Goal: Transaction & Acquisition: Purchase product/service

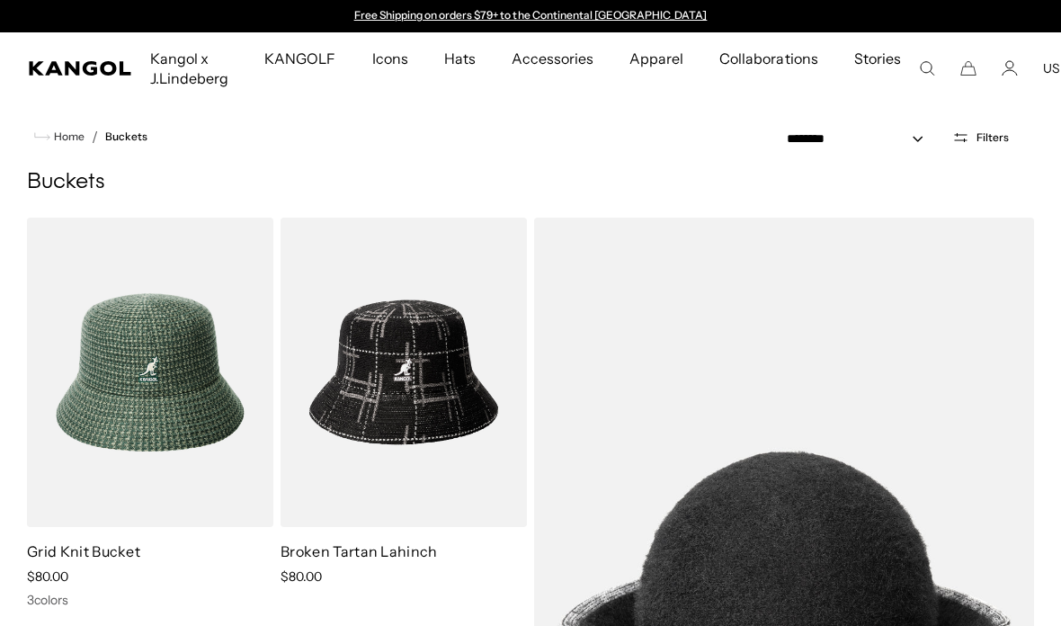
click at [985, 138] on span "Filters" at bounding box center [992, 137] width 32 height 13
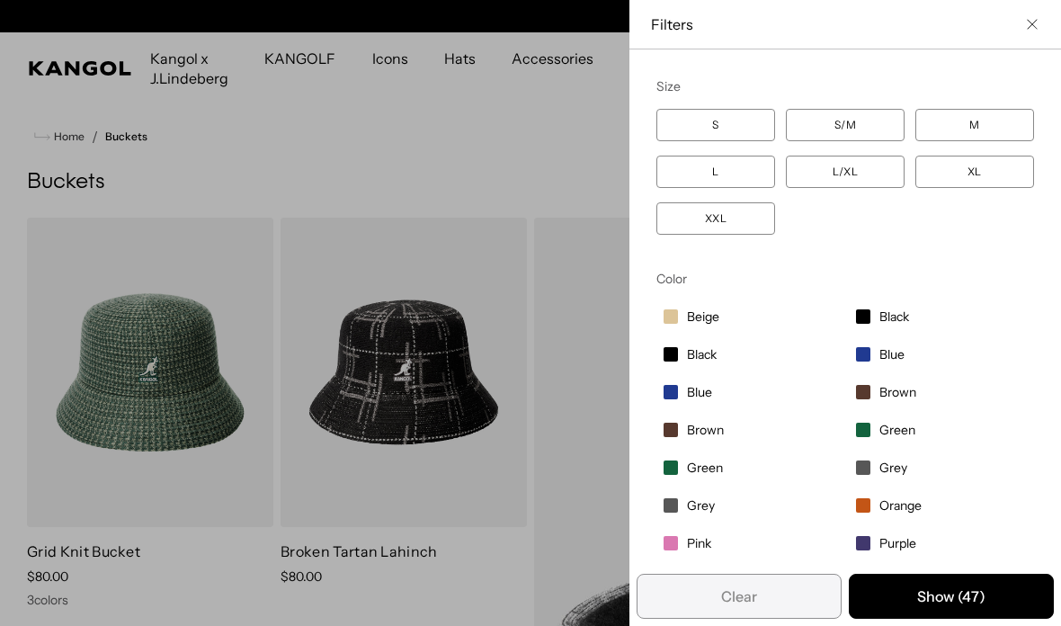
scroll to position [0, 370]
click at [723, 127] on label "S" at bounding box center [715, 125] width 119 height 32
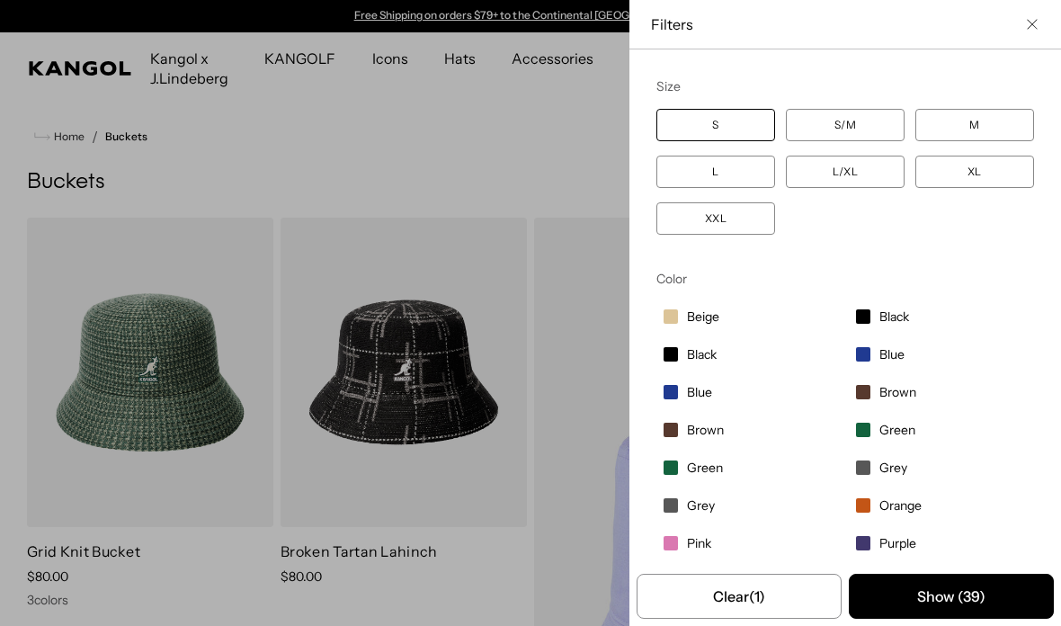
click at [922, 601] on button "Show ( 39 )" at bounding box center [950, 595] width 205 height 45
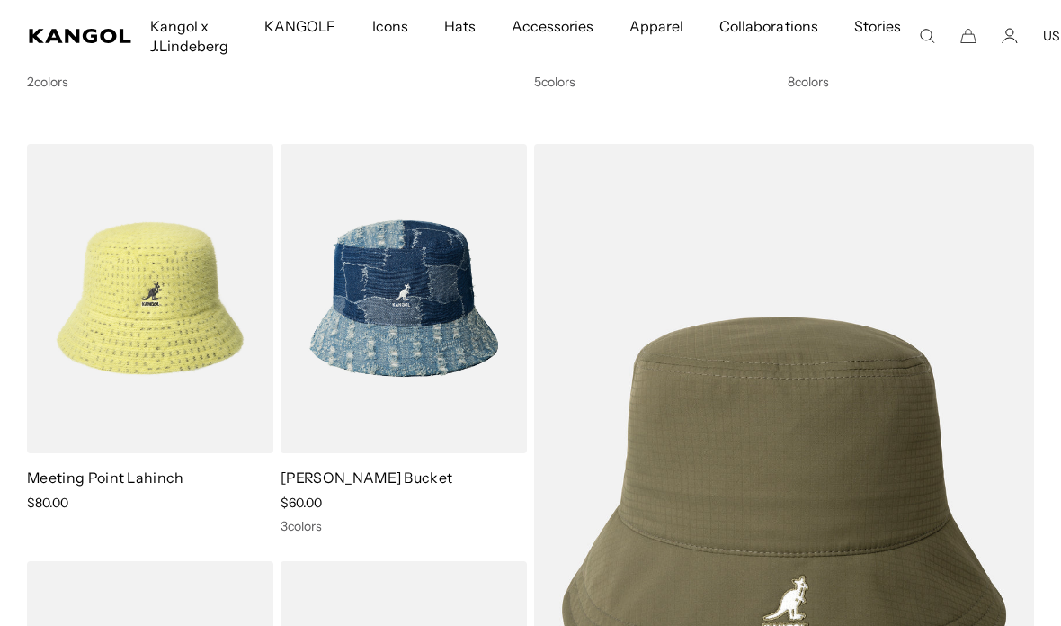
click at [0, 0] on img at bounding box center [0, 0] width 0 height 0
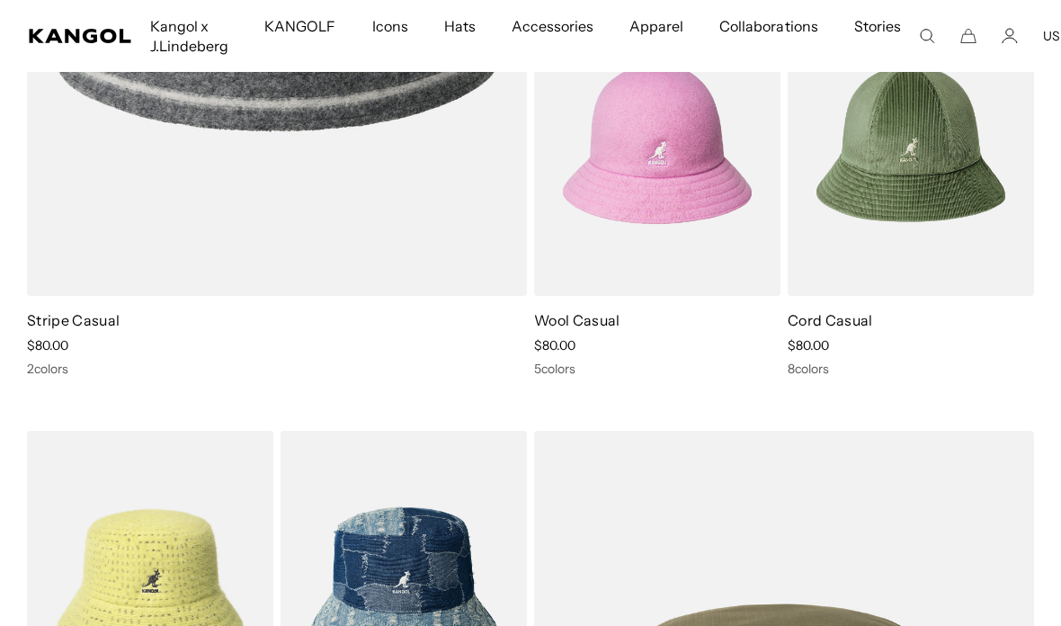
scroll to position [3211, 0]
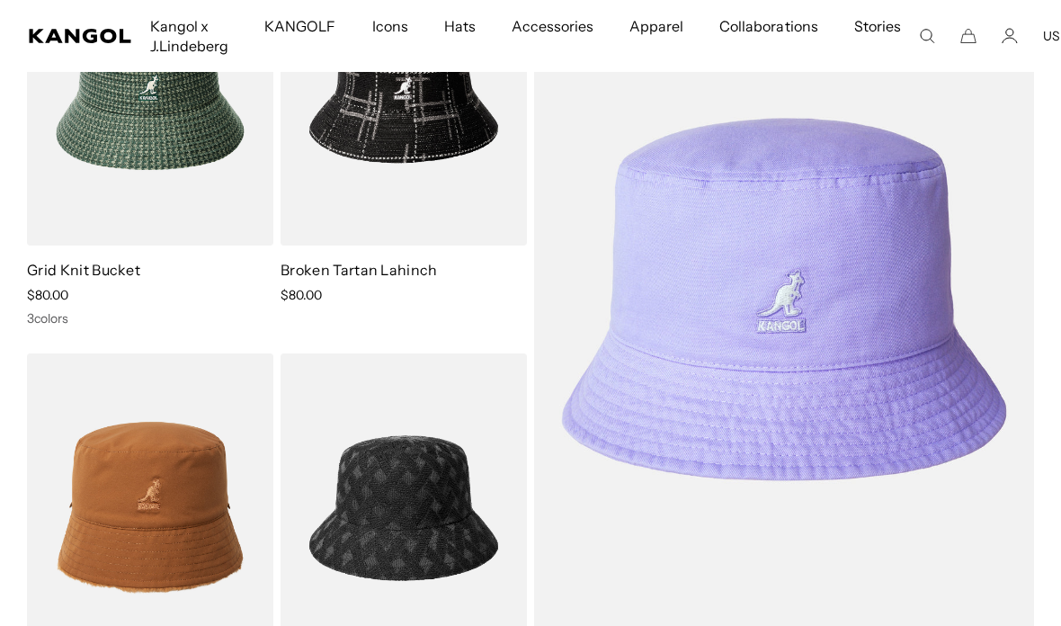
click at [0, 0] on img at bounding box center [0, 0] width 0 height 0
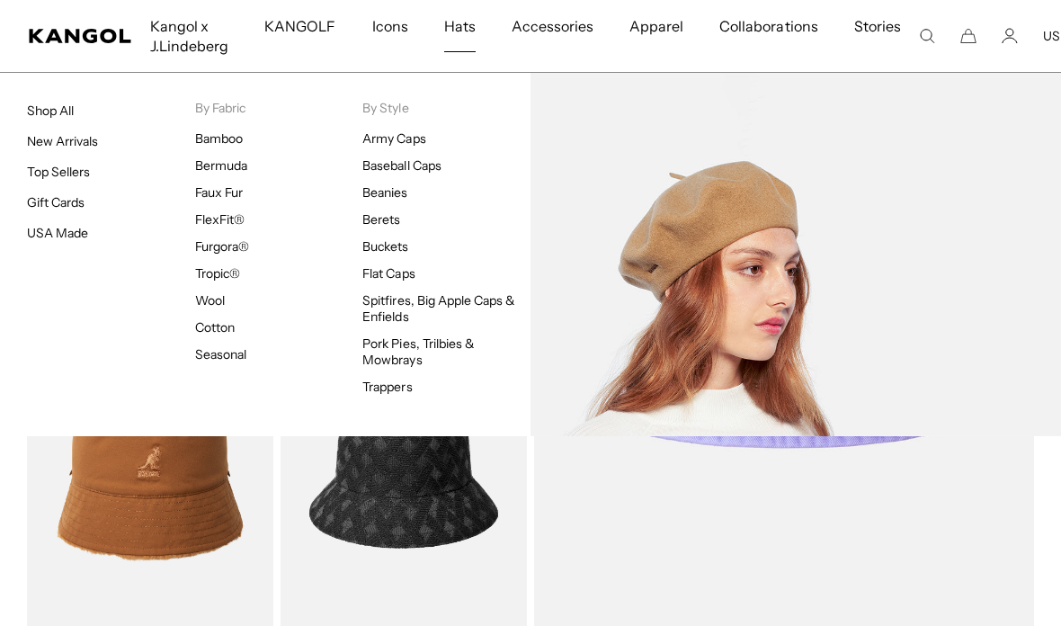
scroll to position [315, 0]
click at [380, 226] on link "Berets" at bounding box center [381, 219] width 38 height 16
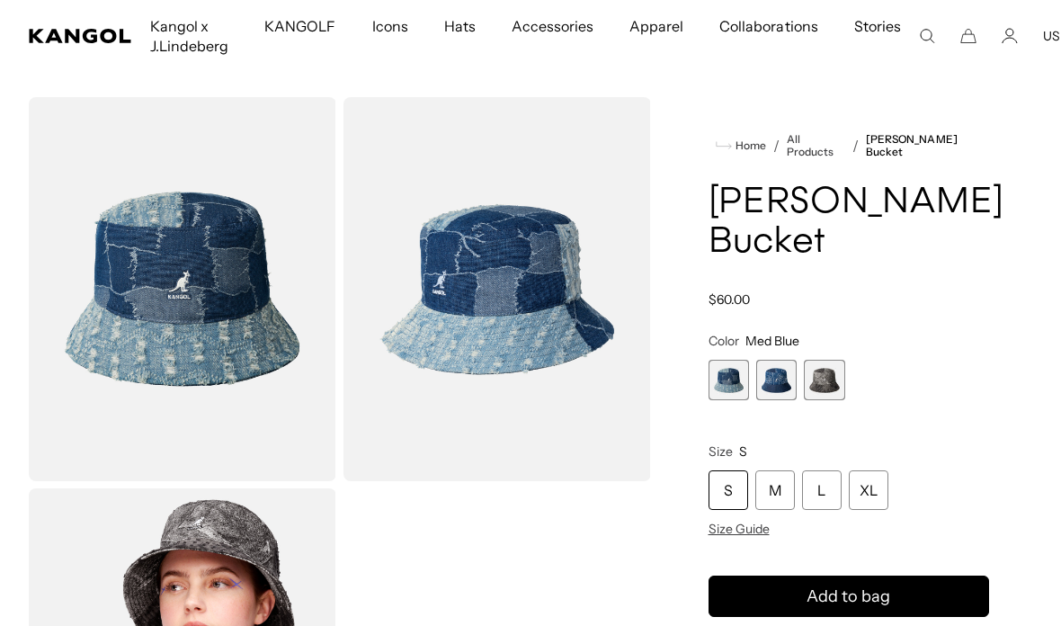
scroll to position [0, 370]
click at [777, 369] on span "2 of 3" at bounding box center [776, 380] width 40 height 40
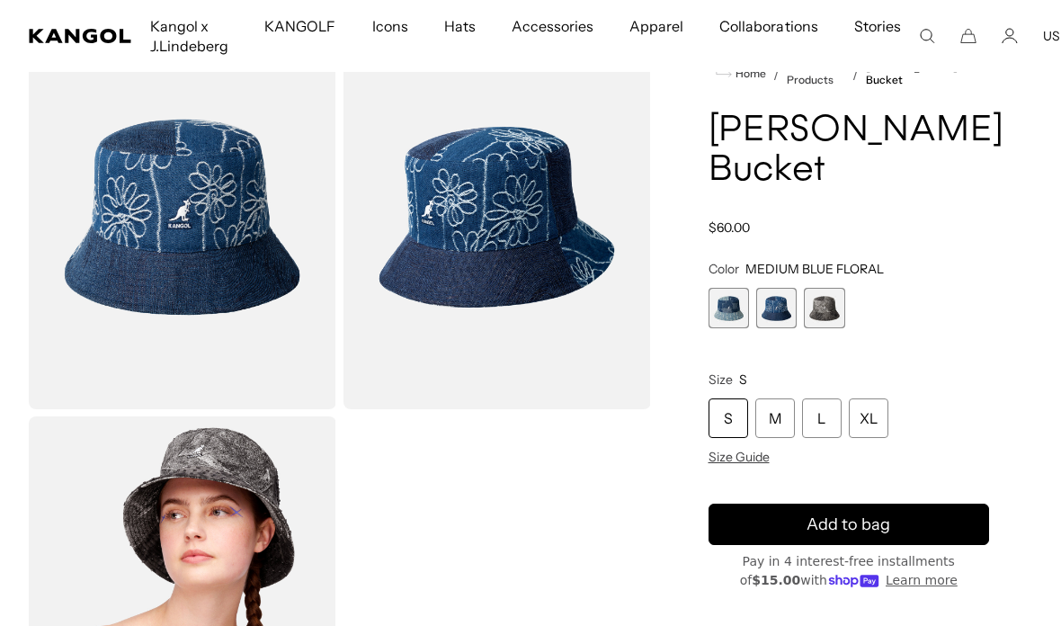
scroll to position [0, 370]
click at [723, 306] on span "1 of 3" at bounding box center [728, 308] width 40 height 40
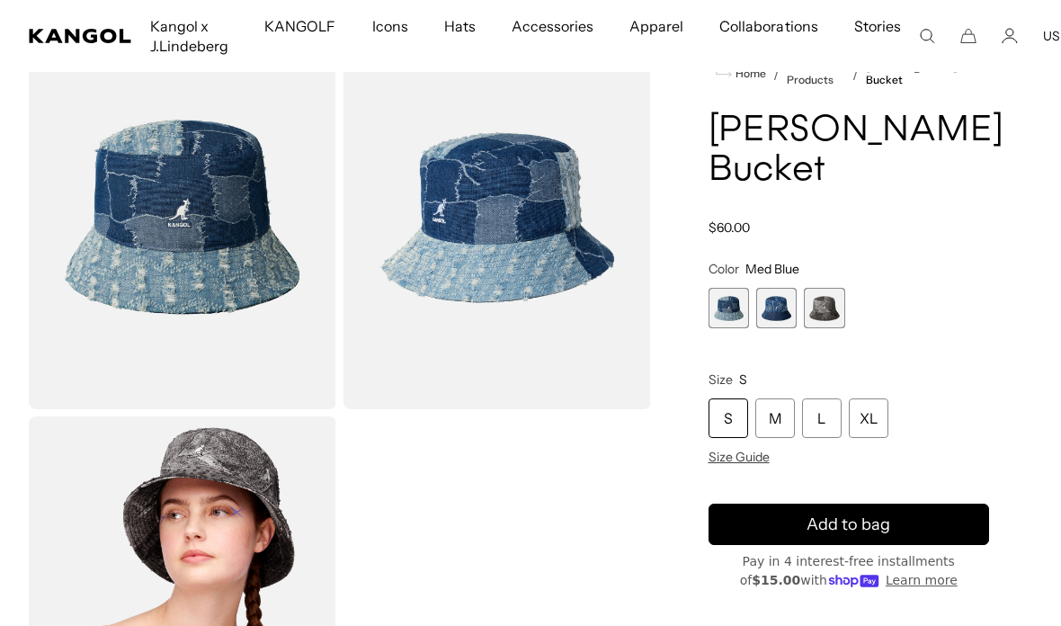
click at [780, 304] on span "2 of 3" at bounding box center [776, 308] width 40 height 40
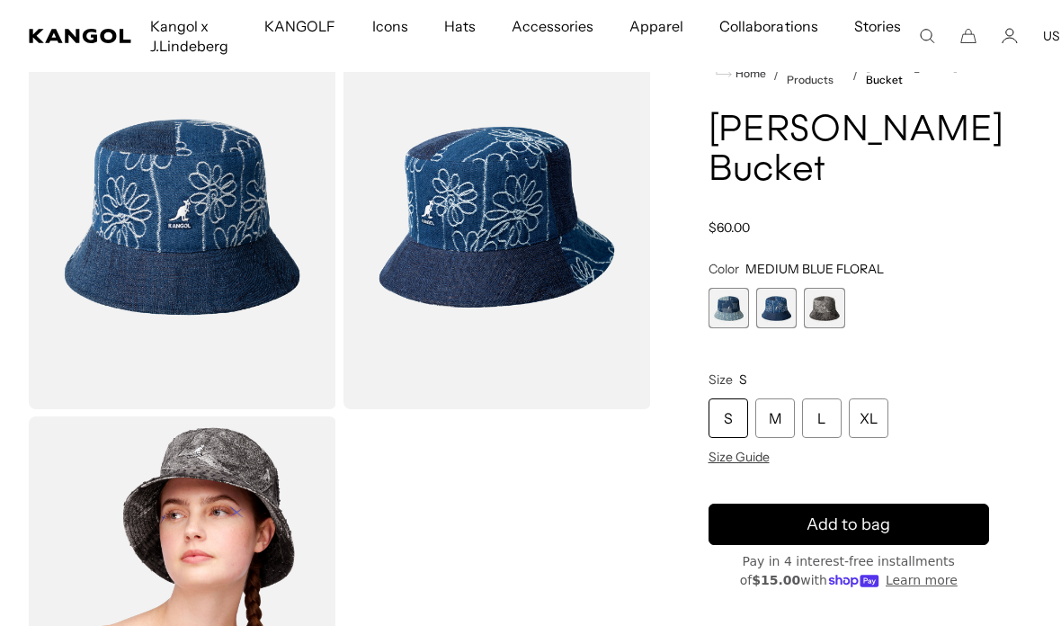
click at [829, 300] on span "3 of 3" at bounding box center [824, 308] width 40 height 40
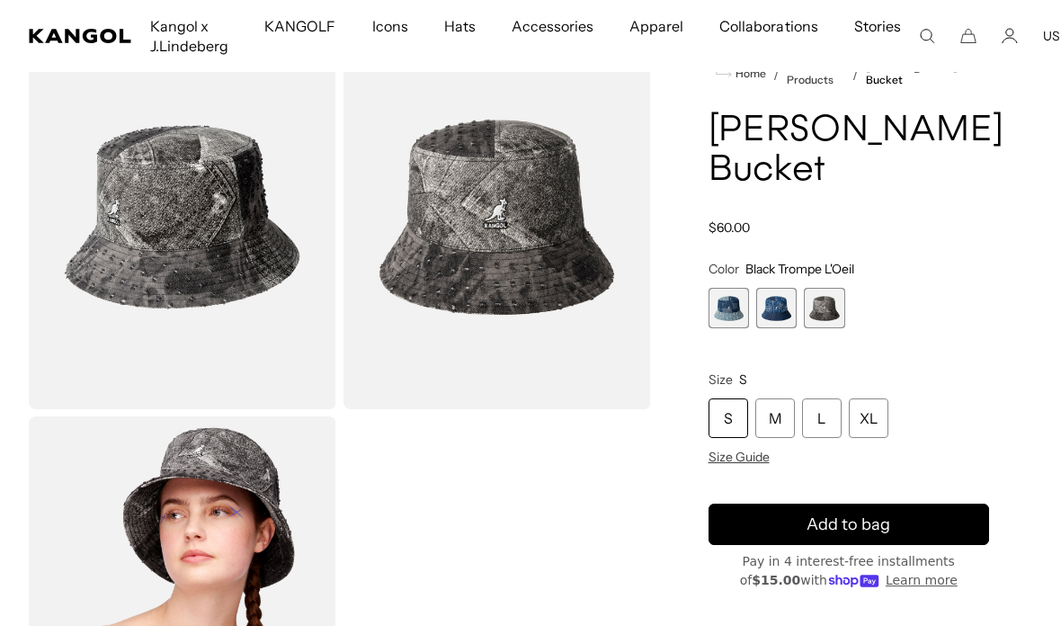
scroll to position [0, 370]
click at [779, 305] on span "2 of 3" at bounding box center [776, 308] width 40 height 40
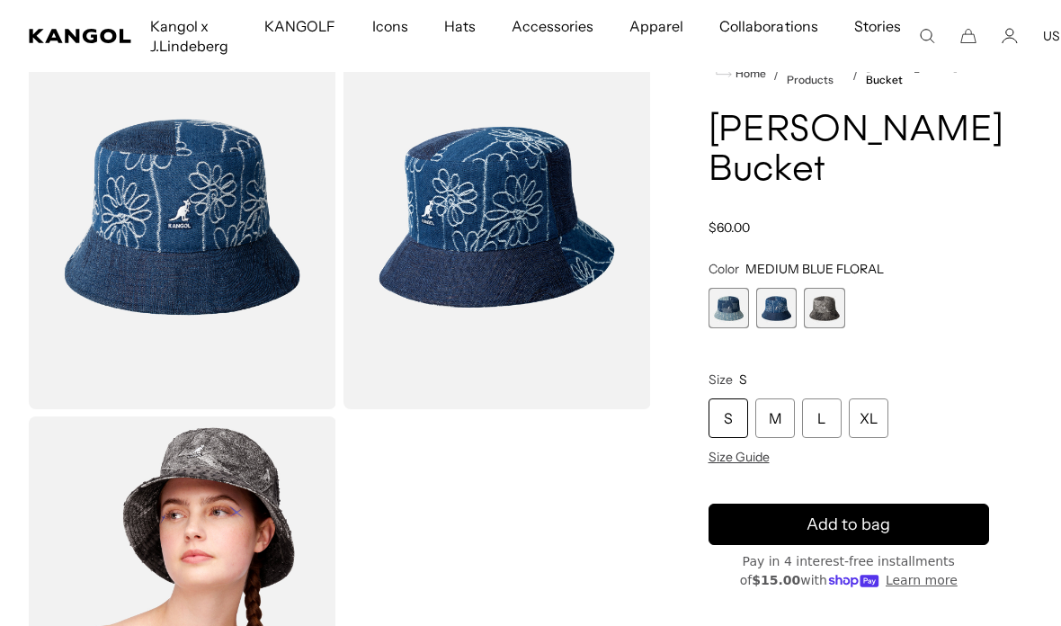
click at [721, 310] on span "1 of 3" at bounding box center [728, 308] width 40 height 40
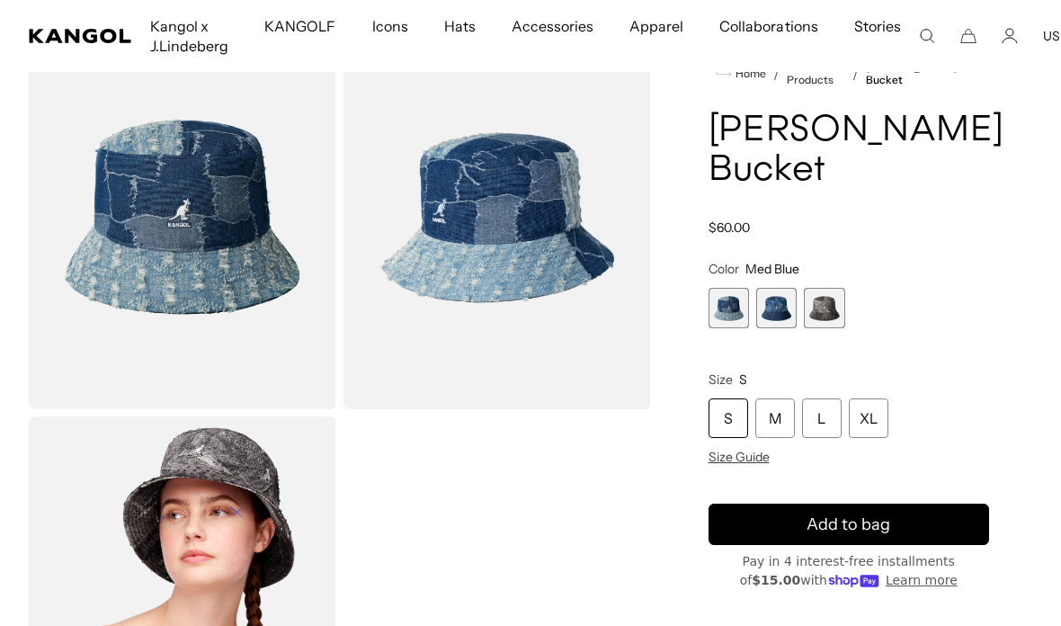
click at [780, 306] on span "2 of 3" at bounding box center [776, 308] width 40 height 40
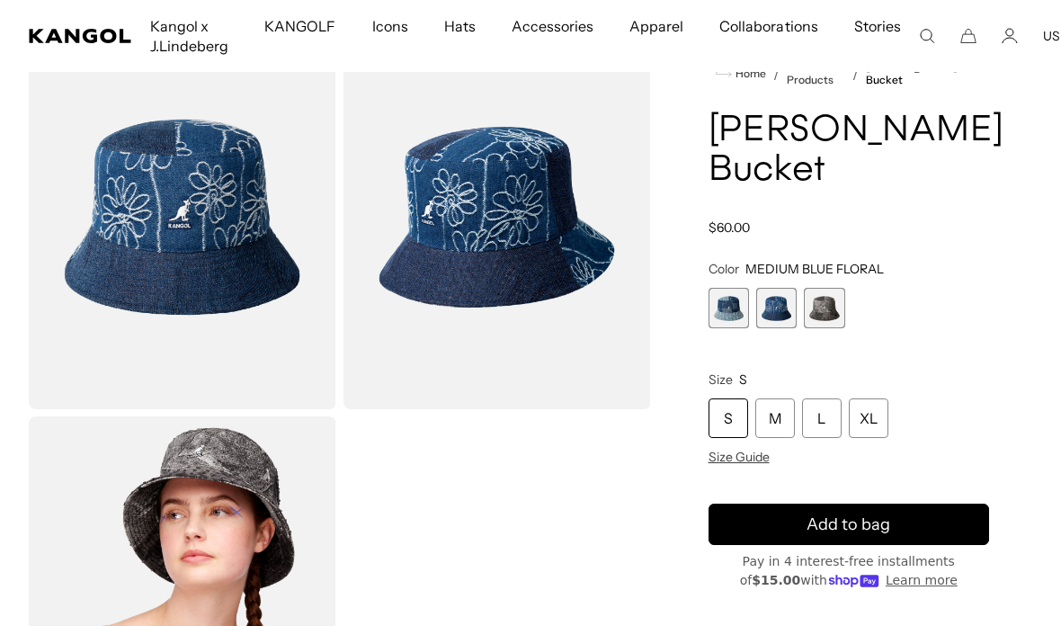
click at [729, 416] on div "S" at bounding box center [728, 418] width 40 height 40
click at [735, 412] on div "S" at bounding box center [728, 418] width 40 height 40
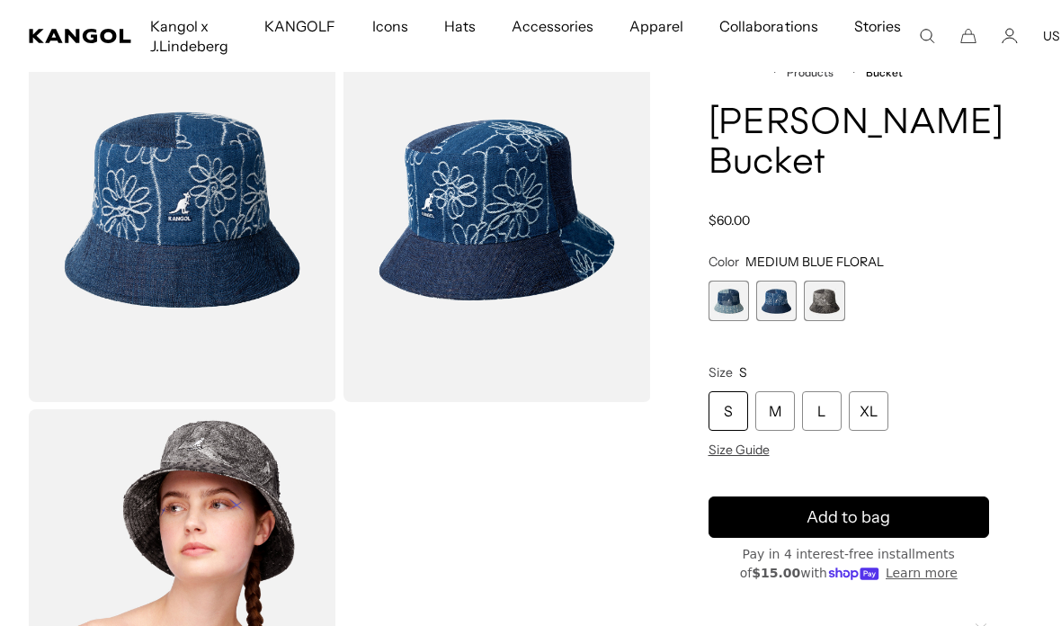
scroll to position [0, 0]
click at [722, 303] on span "1 of 3" at bounding box center [728, 300] width 40 height 40
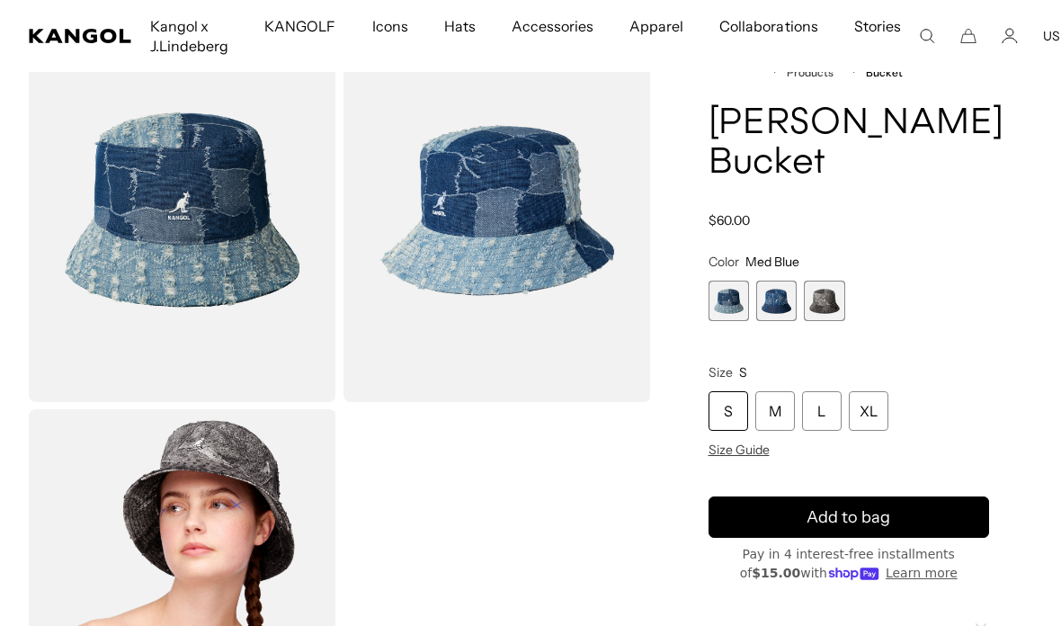
scroll to position [0, 370]
click at [143, 263] on img "Gallery Viewer" at bounding box center [182, 210] width 307 height 384
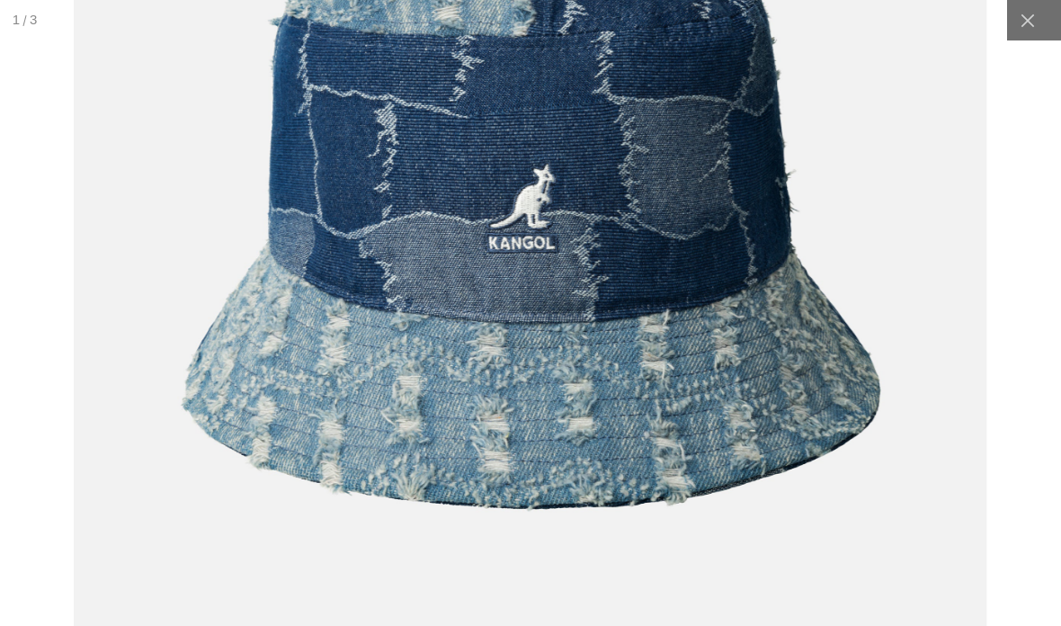
click at [1027, 14] on icon at bounding box center [1027, 21] width 18 height 18
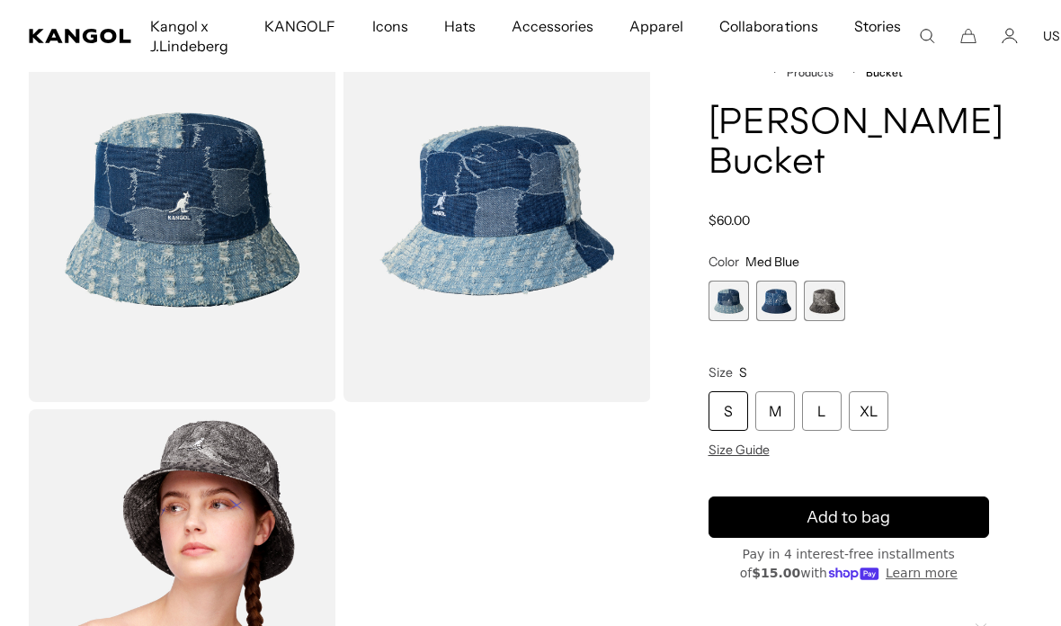
click at [777, 294] on span "2 of 3" at bounding box center [776, 300] width 40 height 40
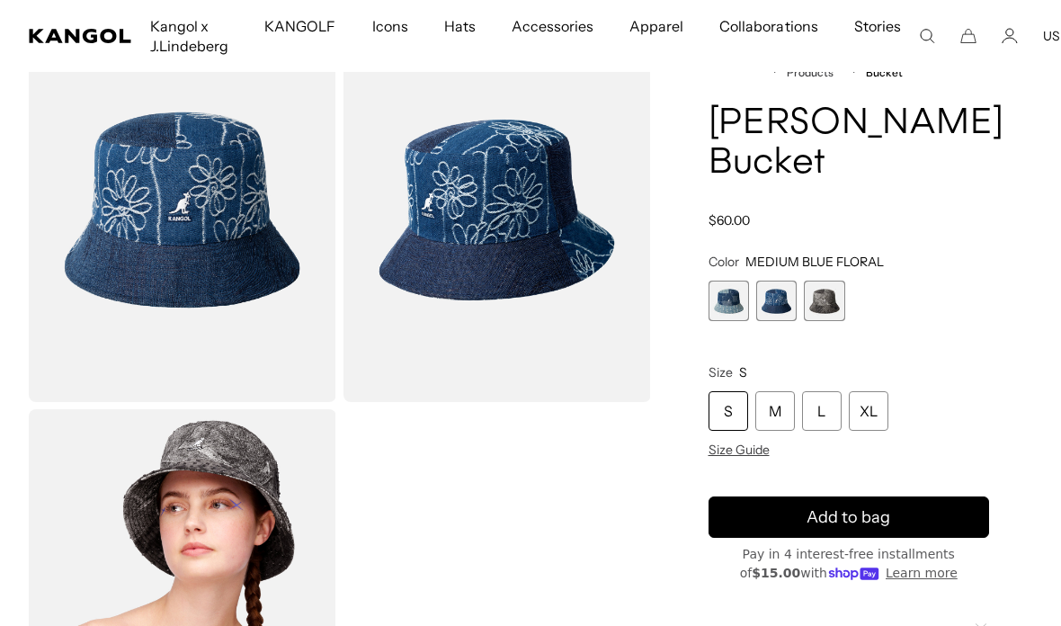
click at [538, 241] on img "Gallery Viewer" at bounding box center [496, 210] width 307 height 384
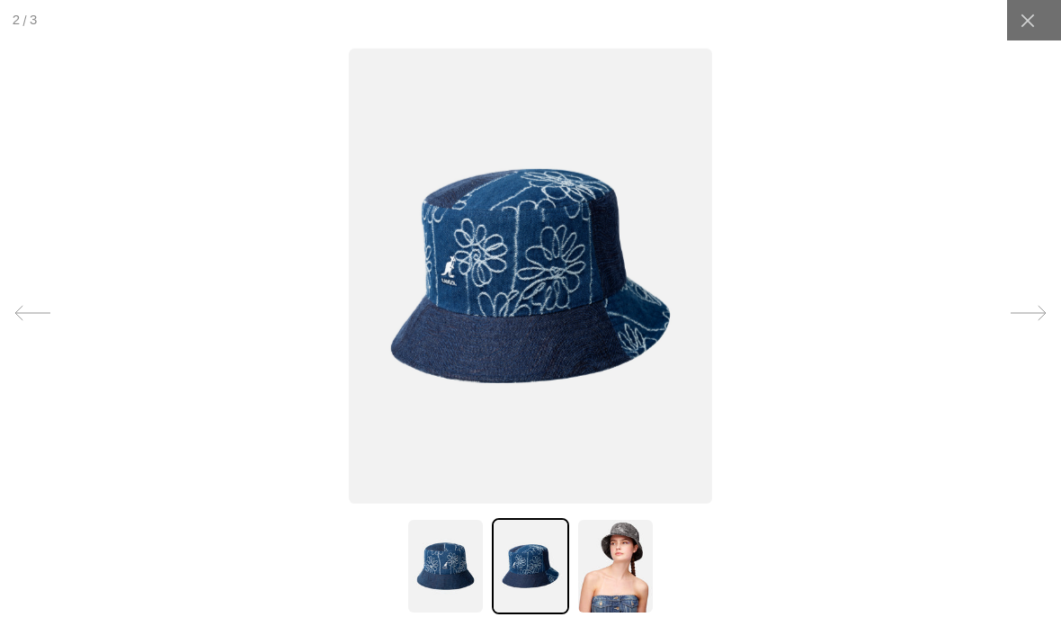
click at [1024, 17] on icon at bounding box center [1026, 19] width 13 height 13
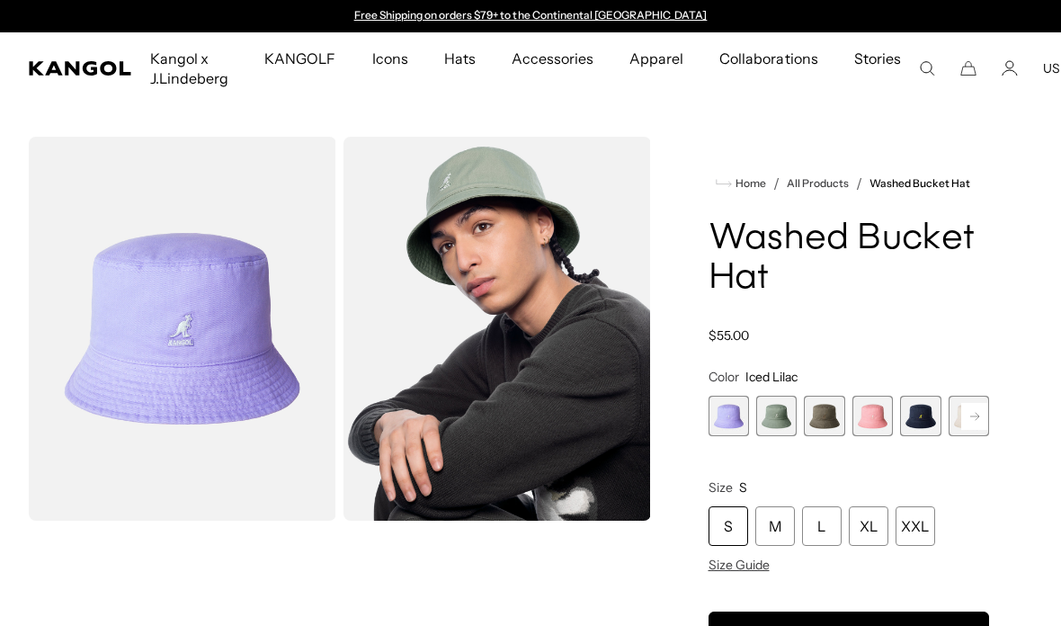
click at [768, 422] on span "2 of 13" at bounding box center [776, 415] width 40 height 40
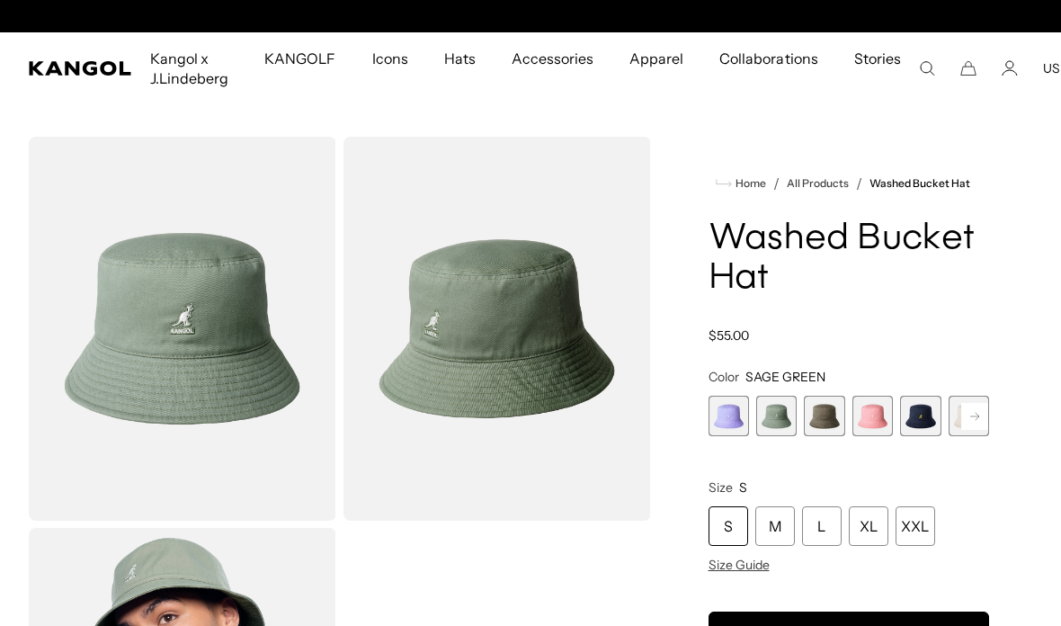
scroll to position [0, 370]
click at [822, 418] on span "3 of 13" at bounding box center [824, 415] width 40 height 40
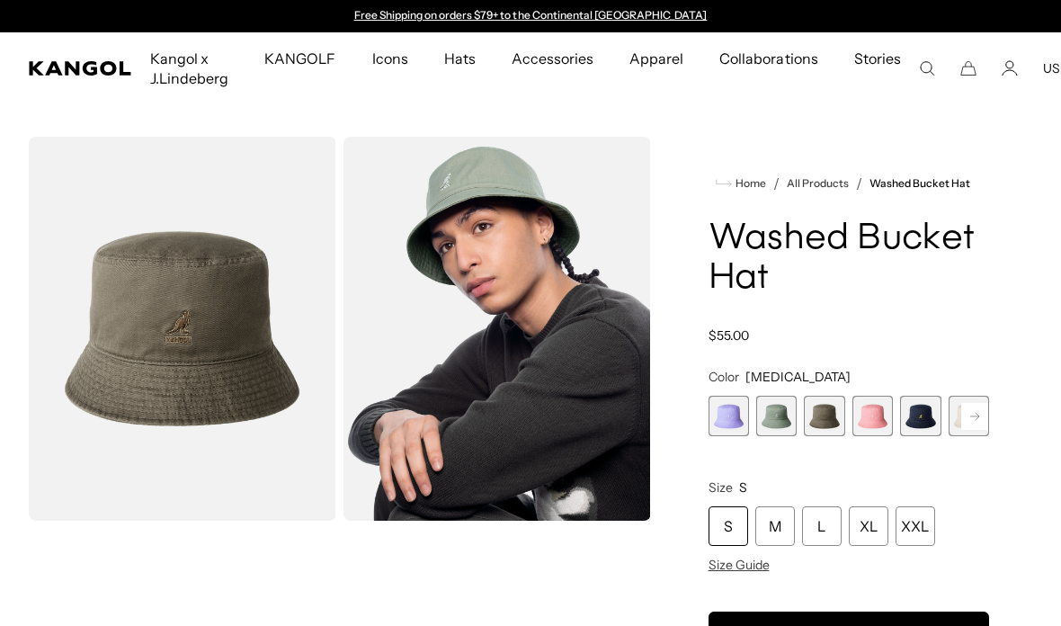
click at [870, 416] on span "4 of 13" at bounding box center [872, 415] width 40 height 40
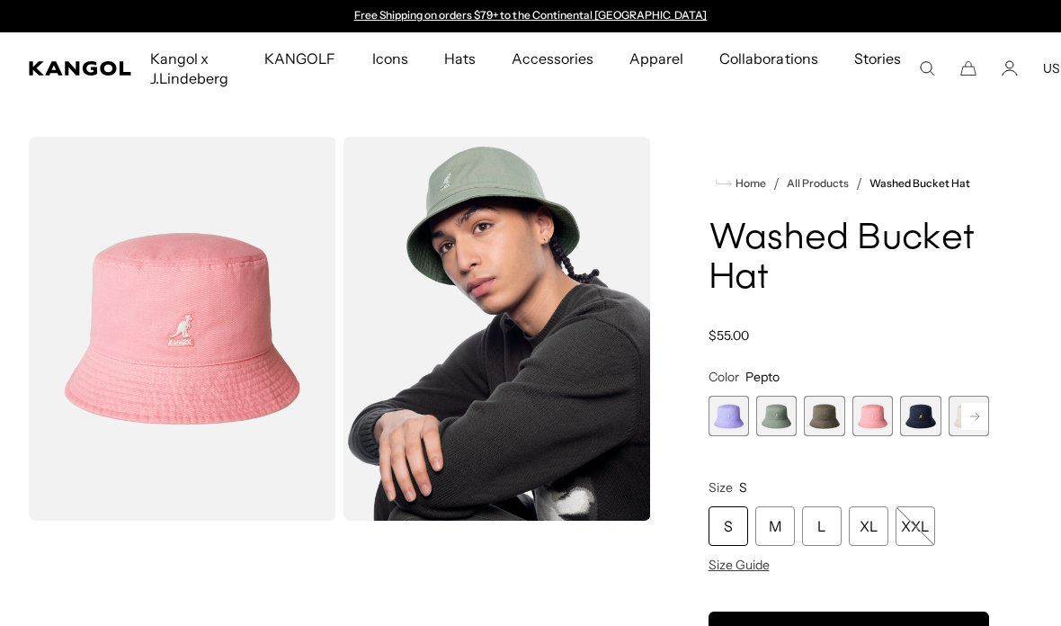
click at [920, 418] on span "5 of 13" at bounding box center [920, 415] width 40 height 40
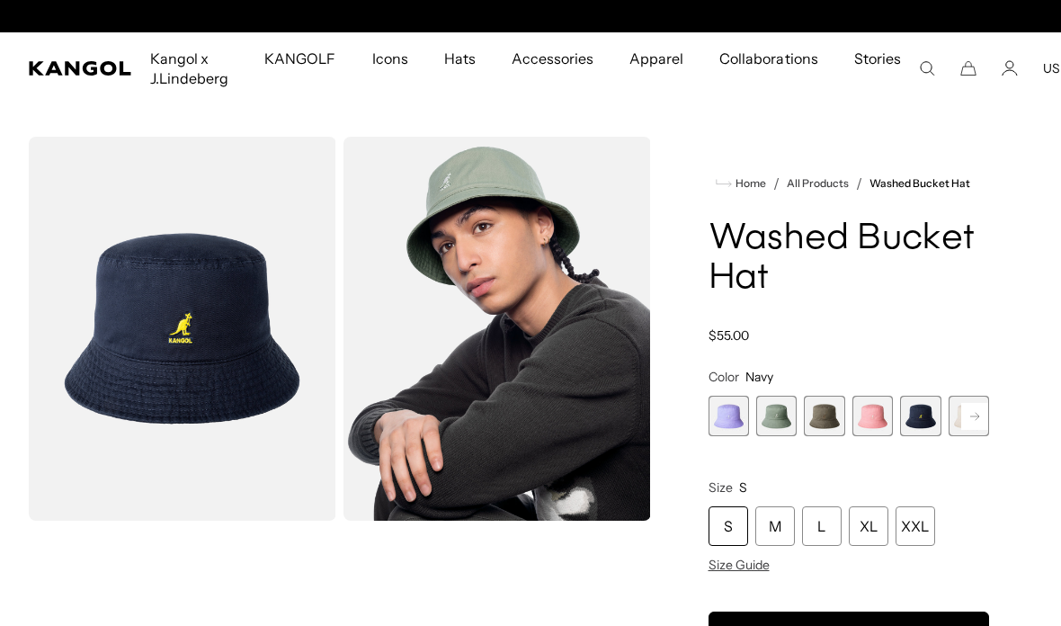
scroll to position [0, 370]
click at [975, 419] on icon at bounding box center [974, 415] width 9 height 7
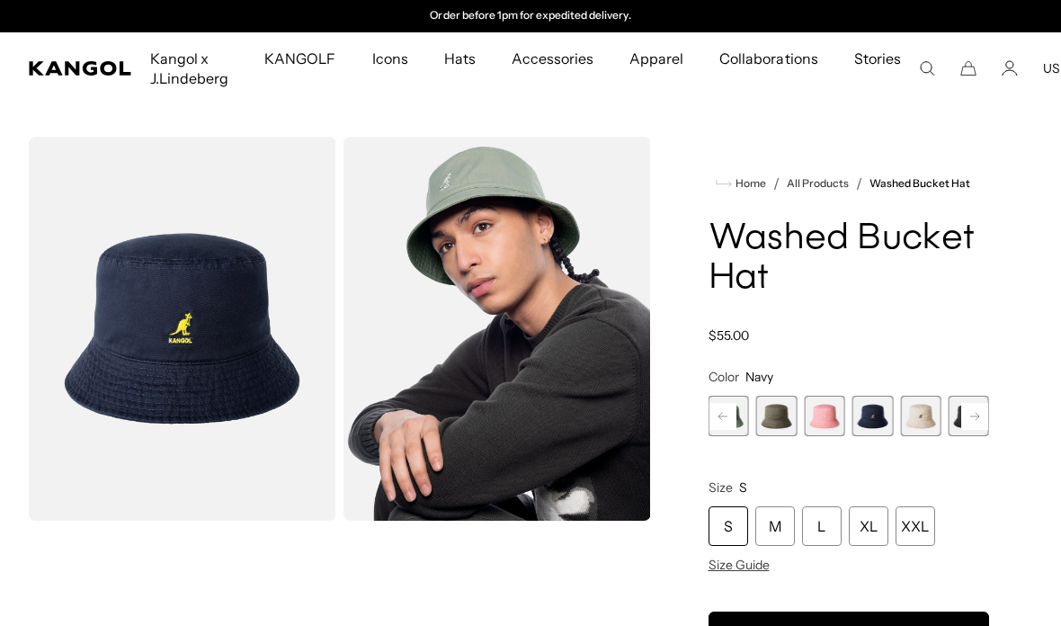
click at [923, 419] on span "6 of 13" at bounding box center [920, 415] width 40 height 40
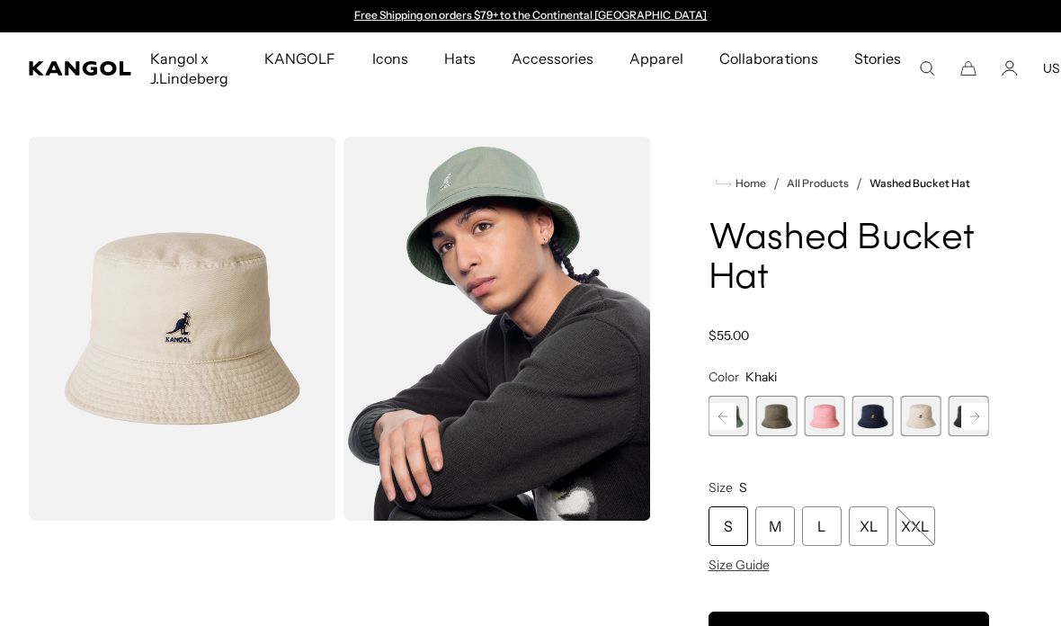
click at [965, 420] on rect at bounding box center [974, 416] width 27 height 27
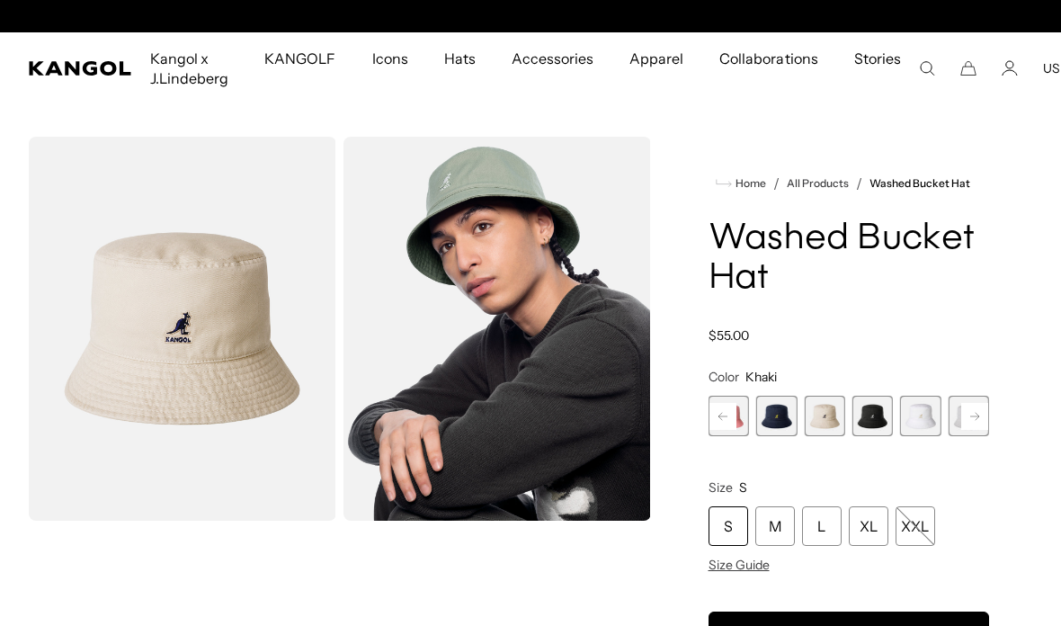
scroll to position [0, 370]
